Goal: Navigation & Orientation: Find specific page/section

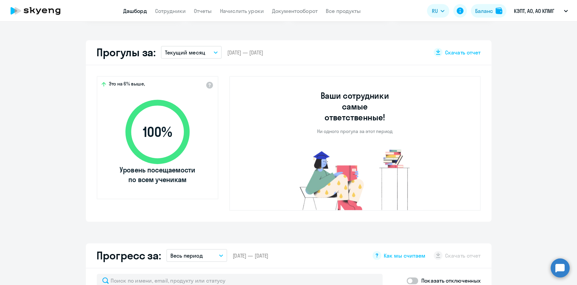
scroll to position [160, 0]
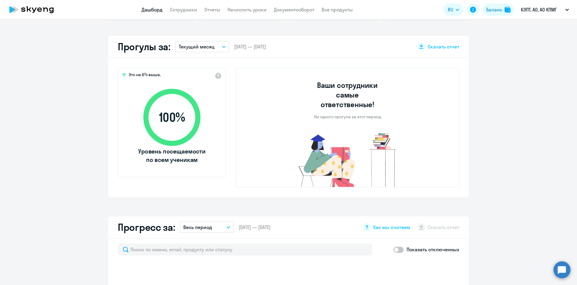
select select "30"
click at [509, 93] on app-truancy-attendance-dashboard "Прогулы за: Текущий месяц – [DATE] — [DATE] Скачать отчет Это на 6% выше, 100 %…" at bounding box center [288, 116] width 577 height 161
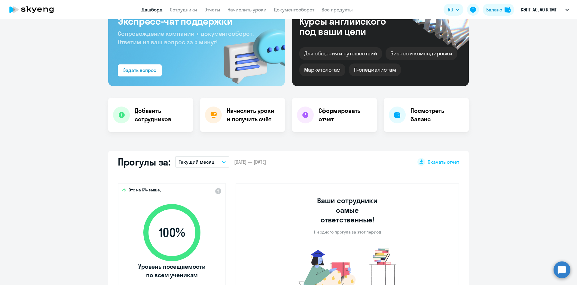
scroll to position [0, 0]
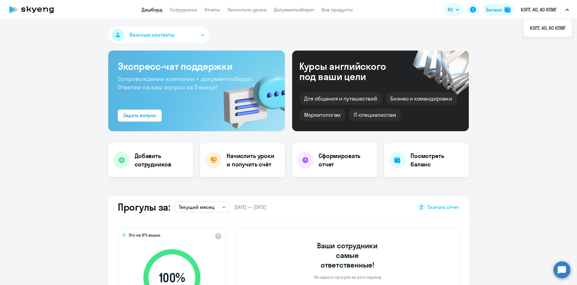
click at [240, 9] on link "Начислить уроки" at bounding box center [247, 10] width 39 height 6
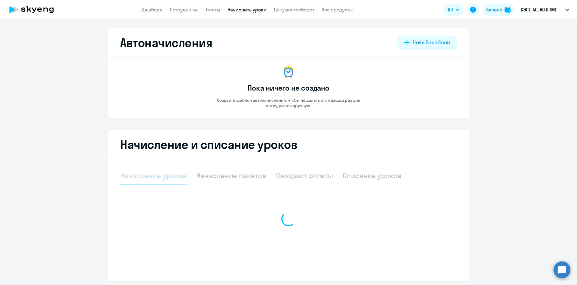
select select "10"
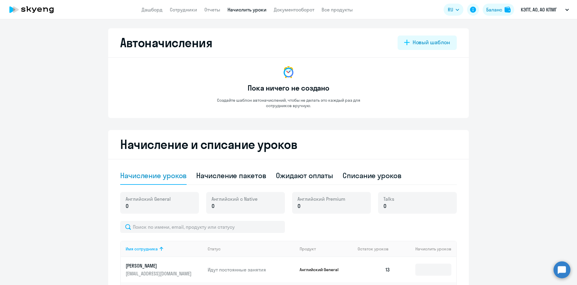
scroll to position [45, 0]
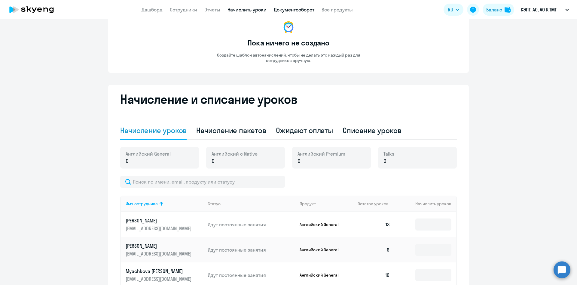
click at [291, 7] on link "Документооборот" at bounding box center [294, 10] width 41 height 6
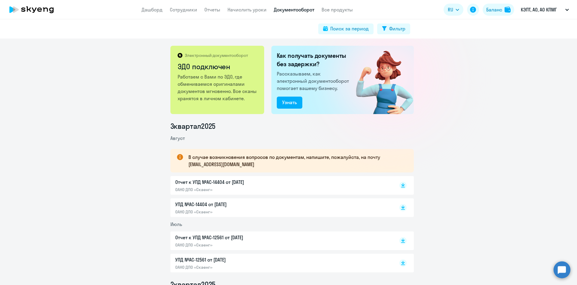
click at [513, 253] on circle at bounding box center [562, 269] width 17 height 17
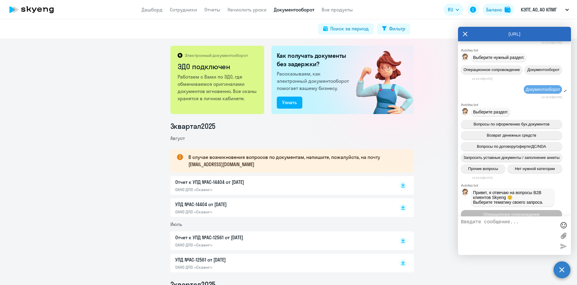
scroll to position [109, 0]
